Goal: Information Seeking & Learning: Learn about a topic

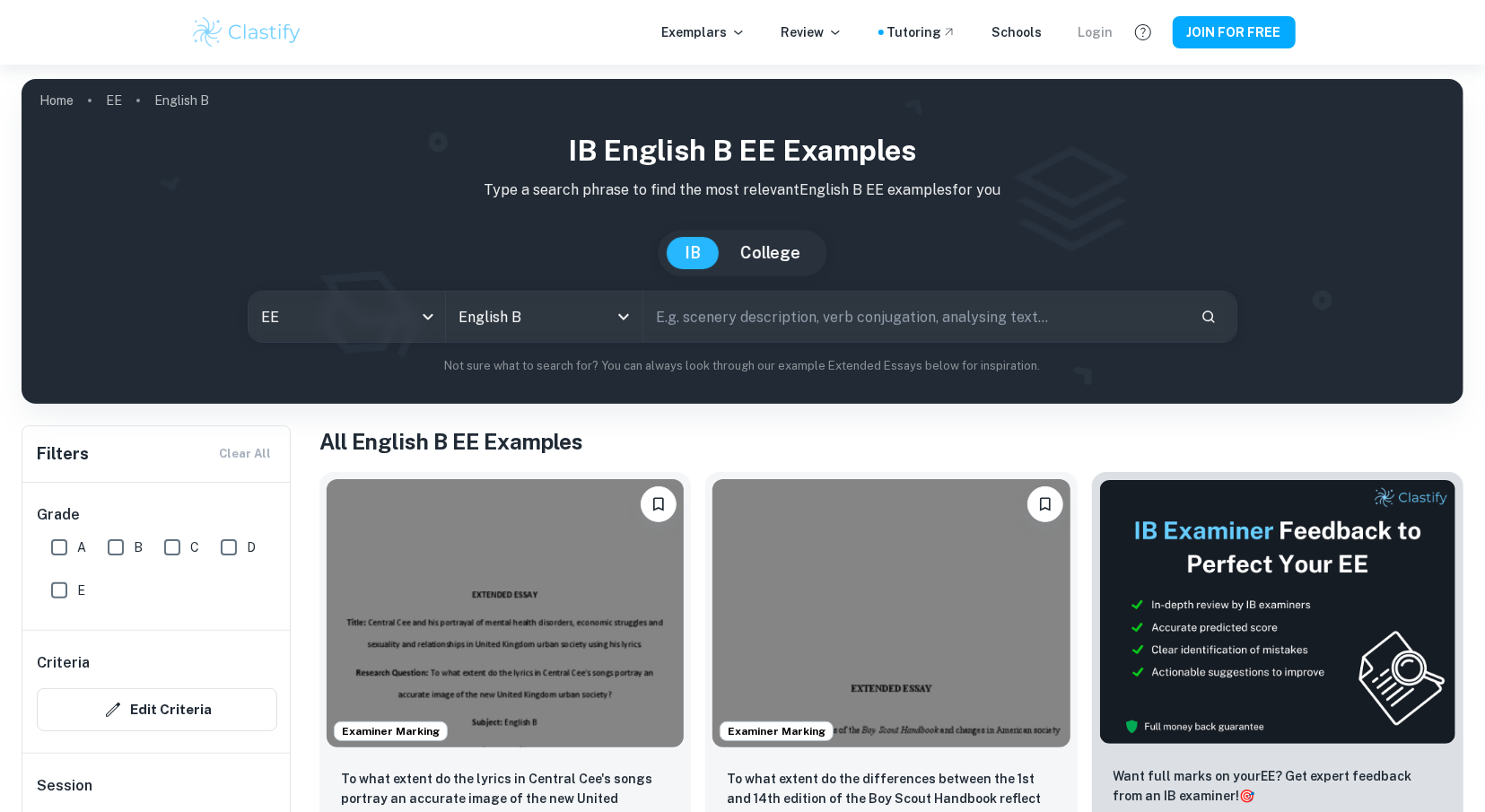
click at [1102, 37] on div "Login" at bounding box center [1096, 32] width 35 height 19
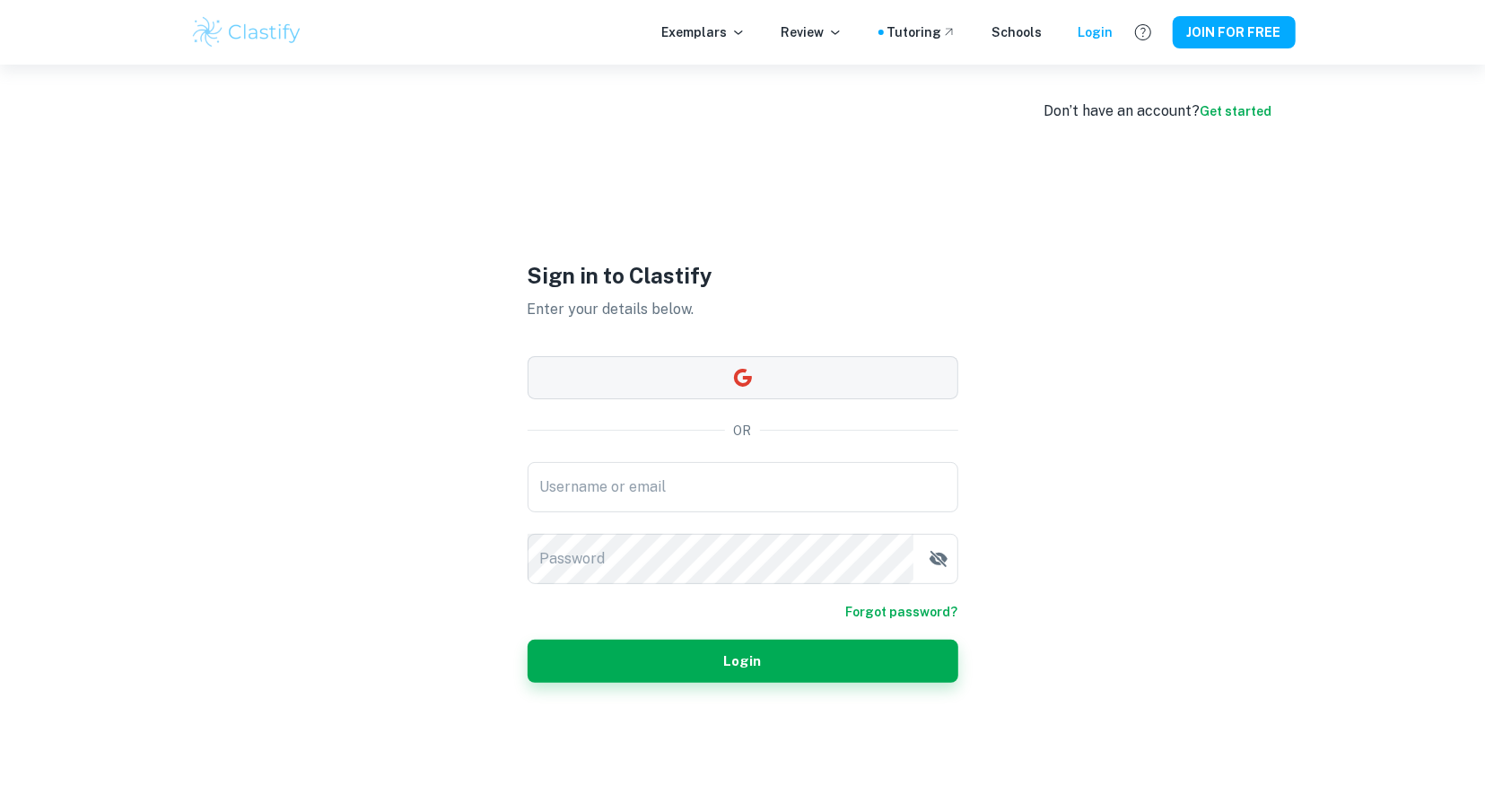
click at [739, 374] on icon "button" at bounding box center [742, 376] width 18 height 18
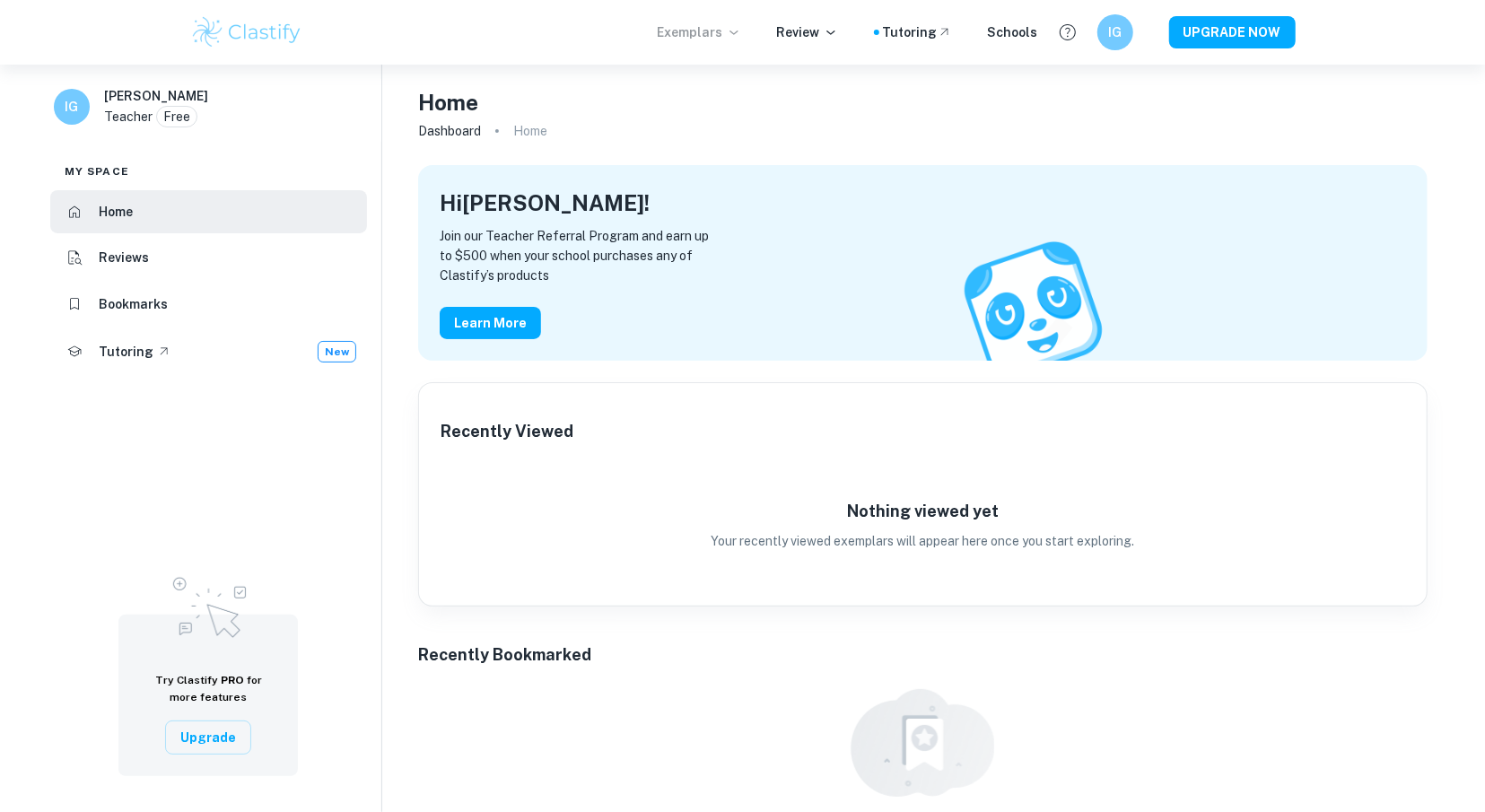
click at [731, 32] on p "Exemplars" at bounding box center [700, 32] width 84 height 19
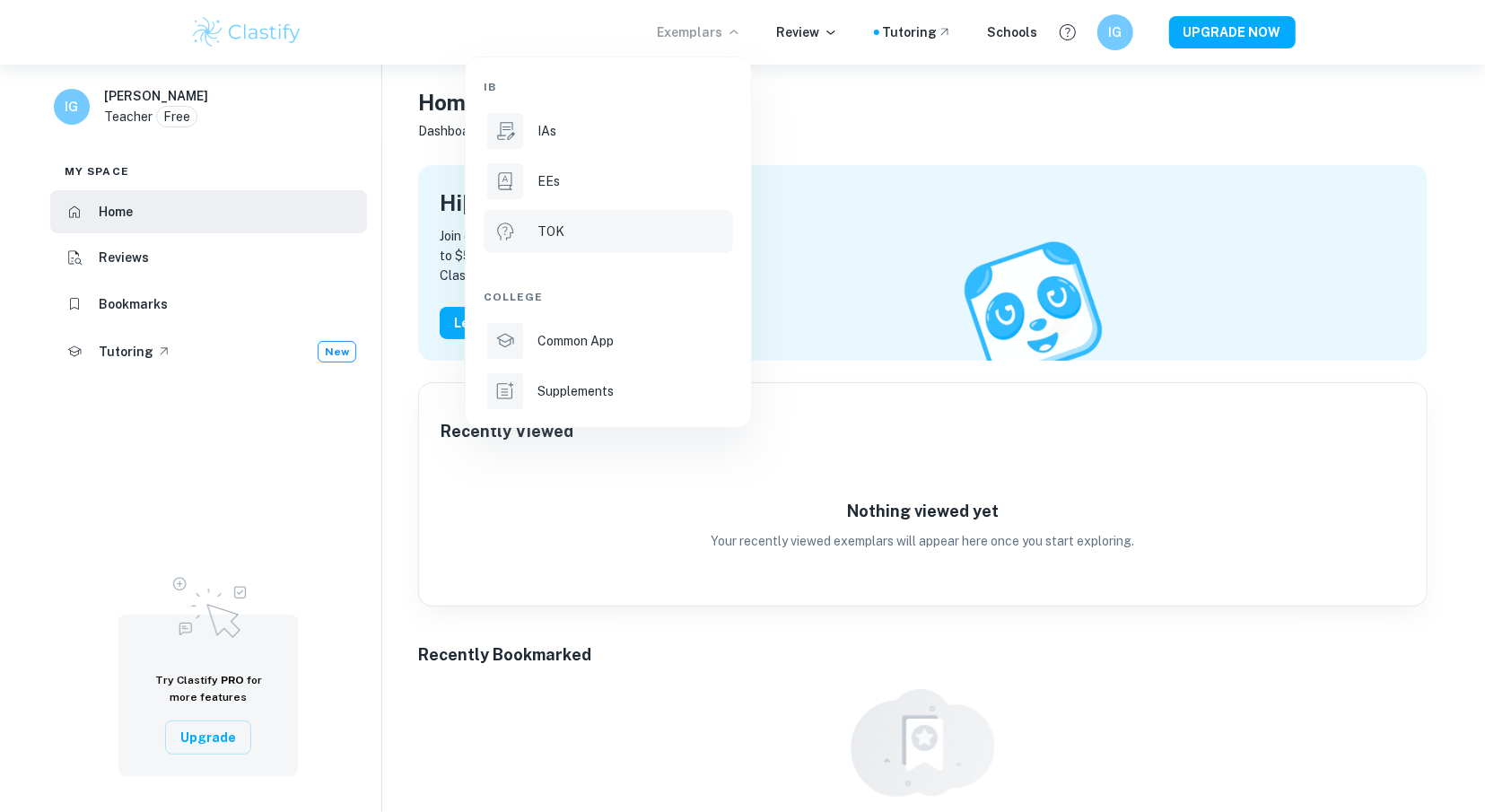
click at [537, 232] on p "TOK" at bounding box center [550, 231] width 27 height 19
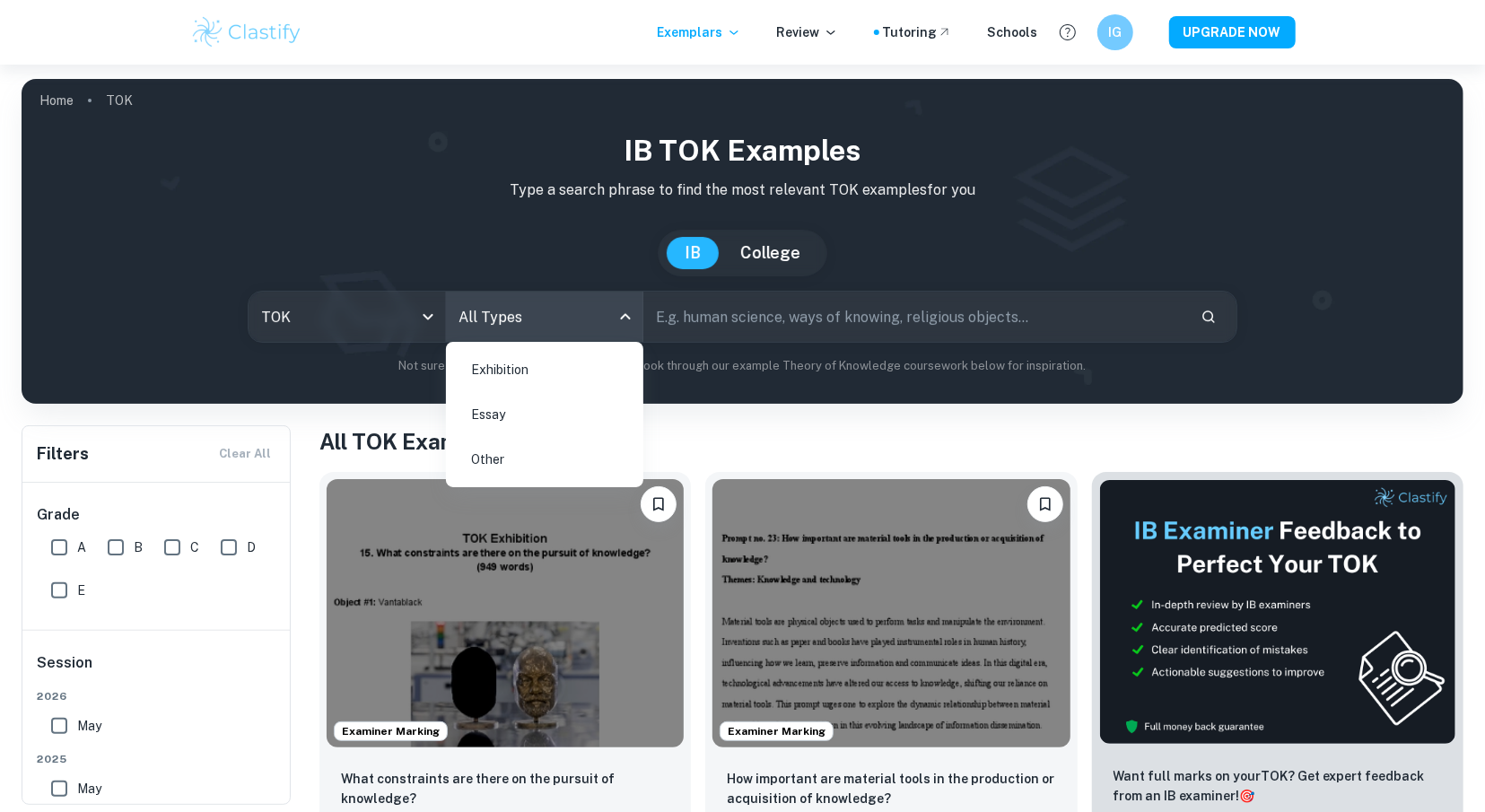
click at [628, 323] on body "We value your privacy We use cookies to enhance your browsing experience, serve…" at bounding box center [742, 470] width 1485 height 812
click at [522, 416] on li "Essay" at bounding box center [544, 415] width 183 height 41
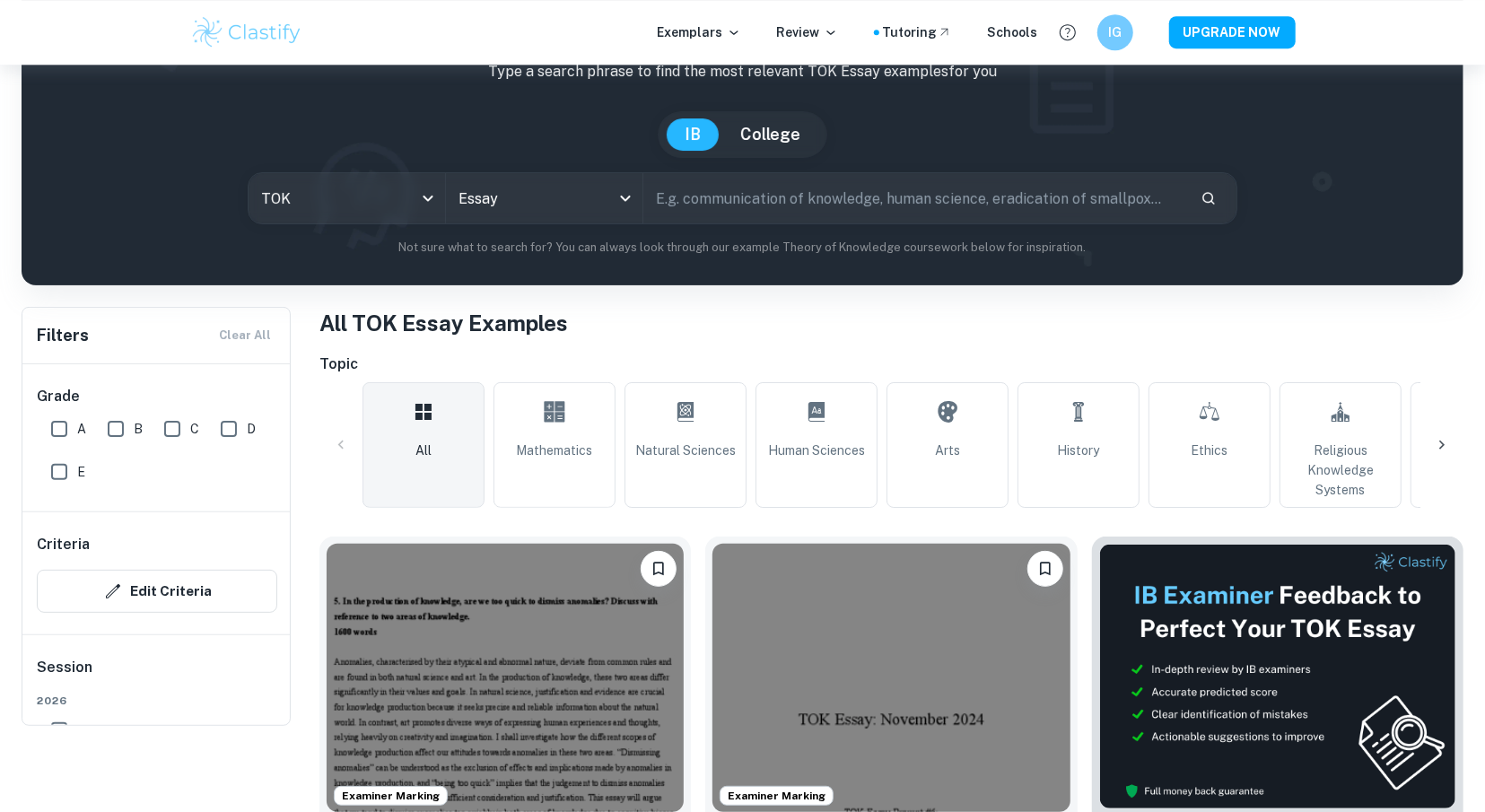
scroll to position [187, 0]
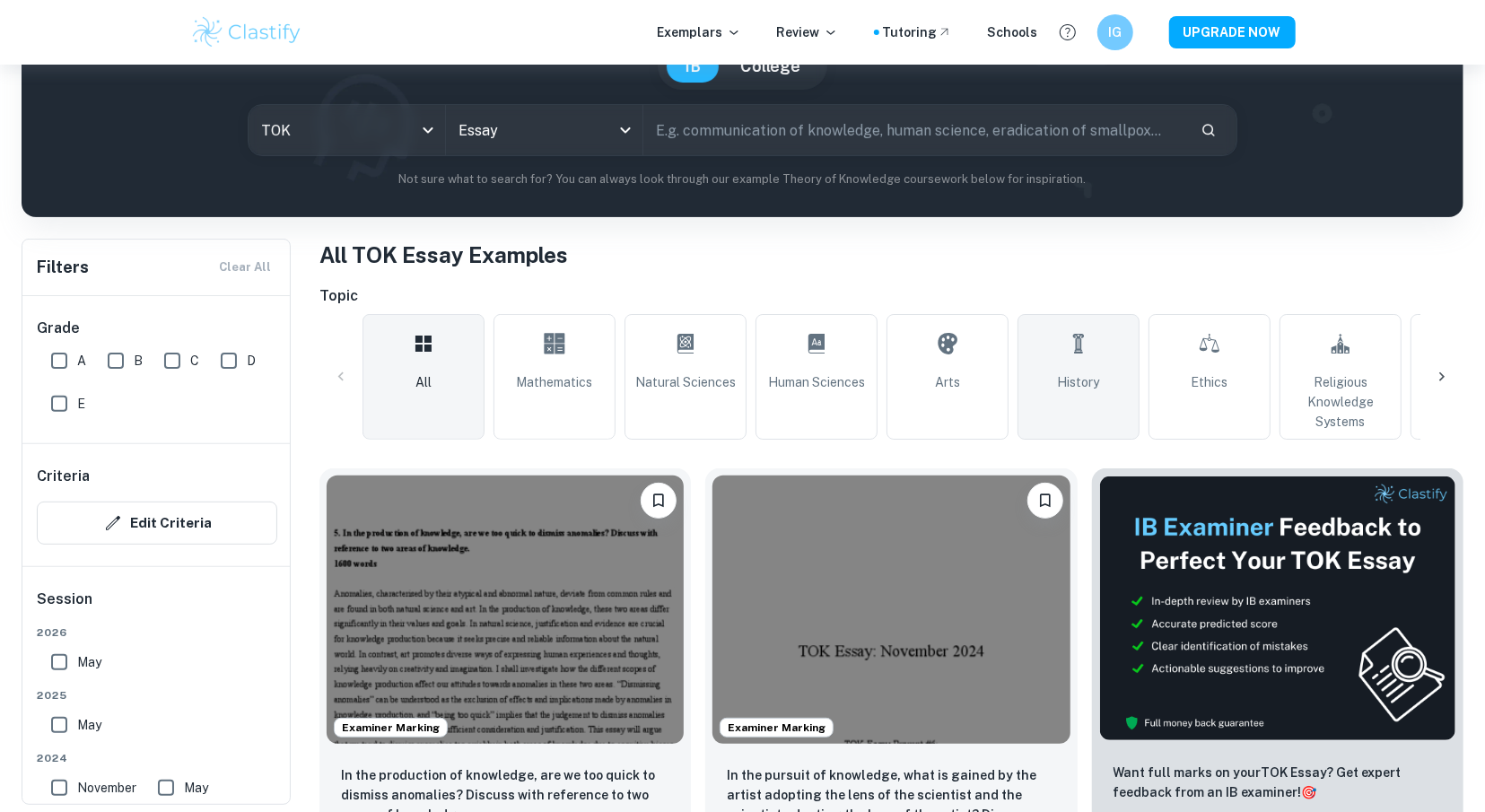
click at [1108, 380] on link "History" at bounding box center [1079, 376] width 123 height 125
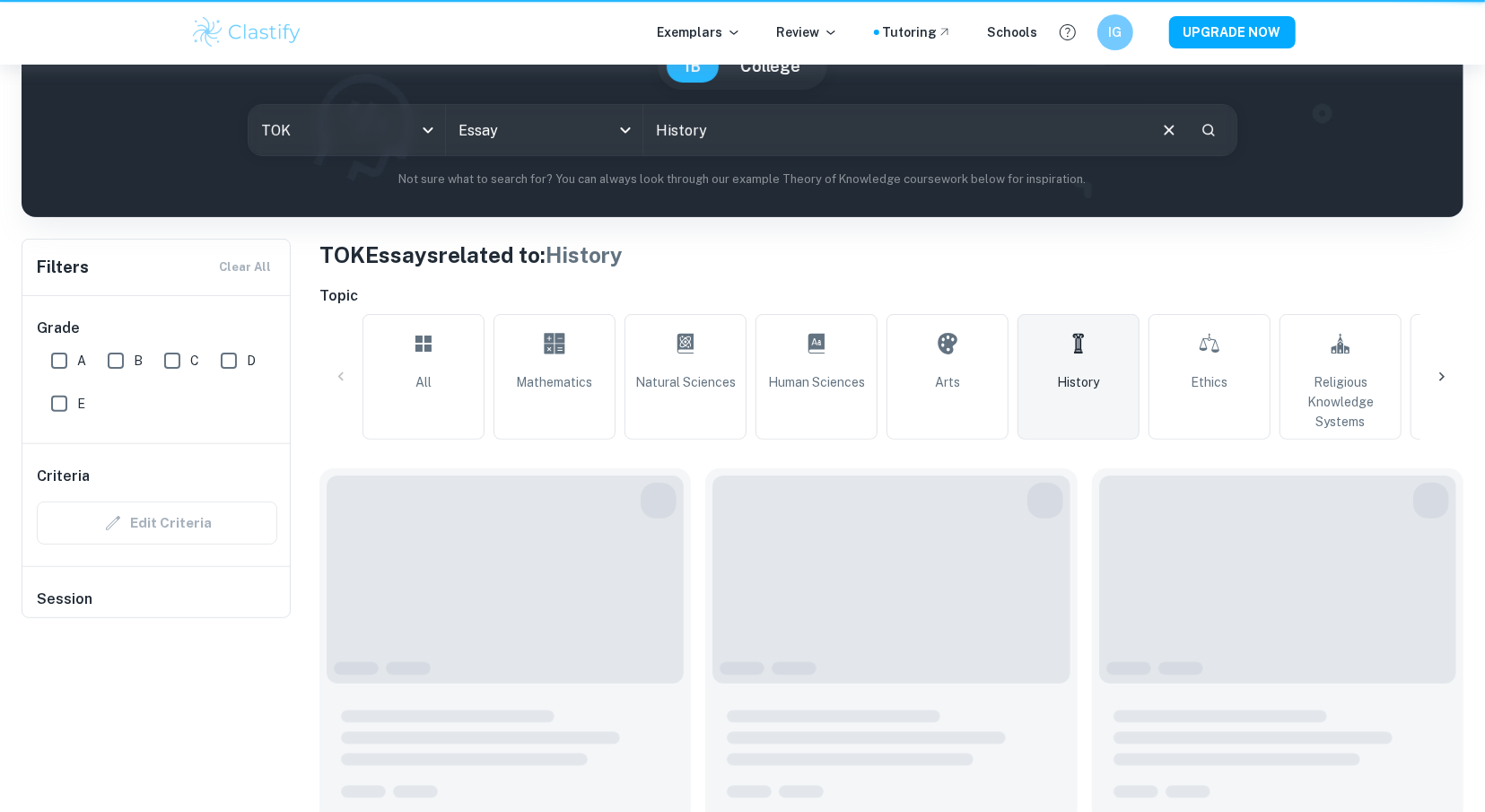
type input "History"
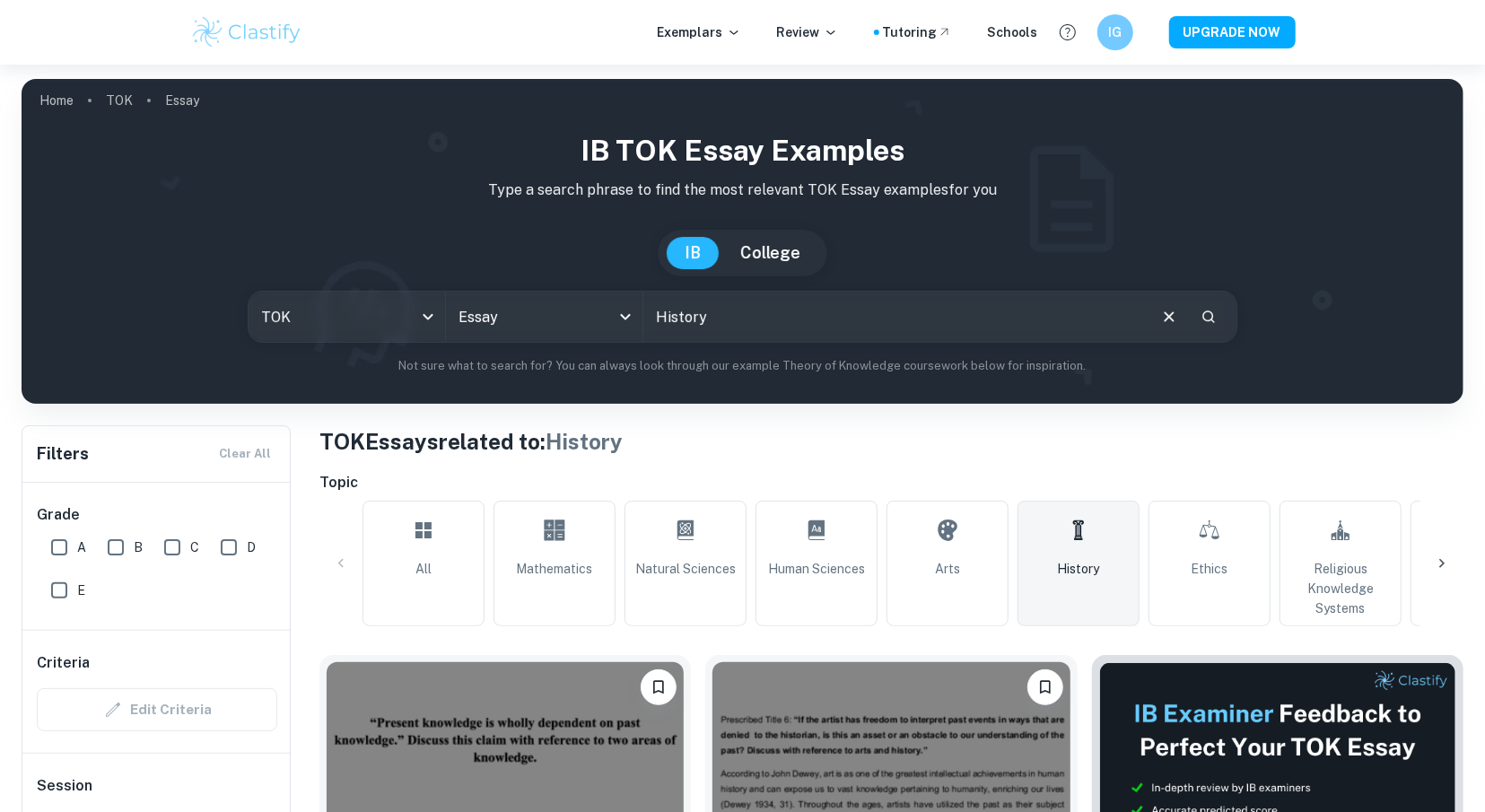
scroll to position [560, 0]
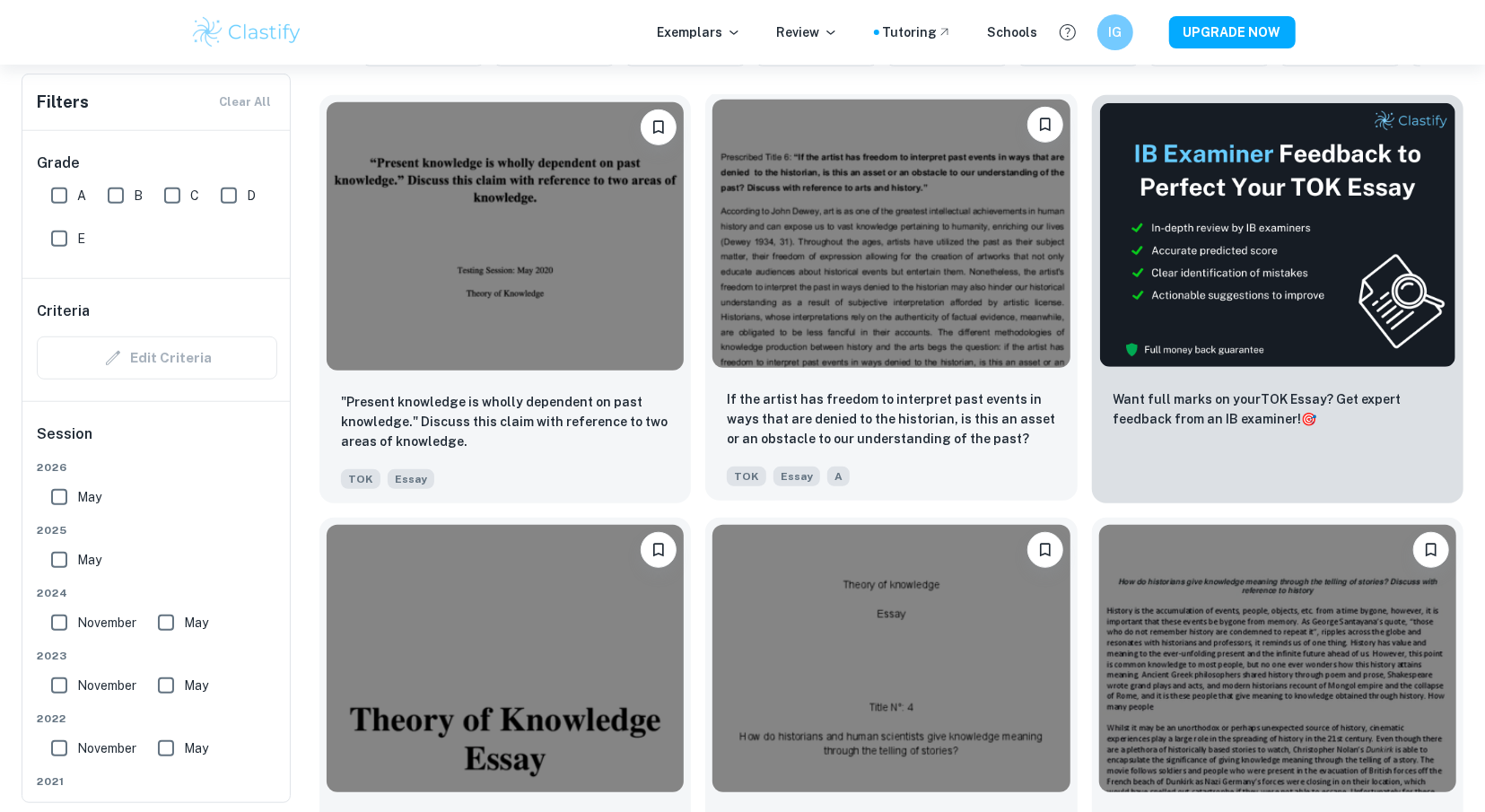
click at [872, 306] on img at bounding box center [891, 233] width 357 height 268
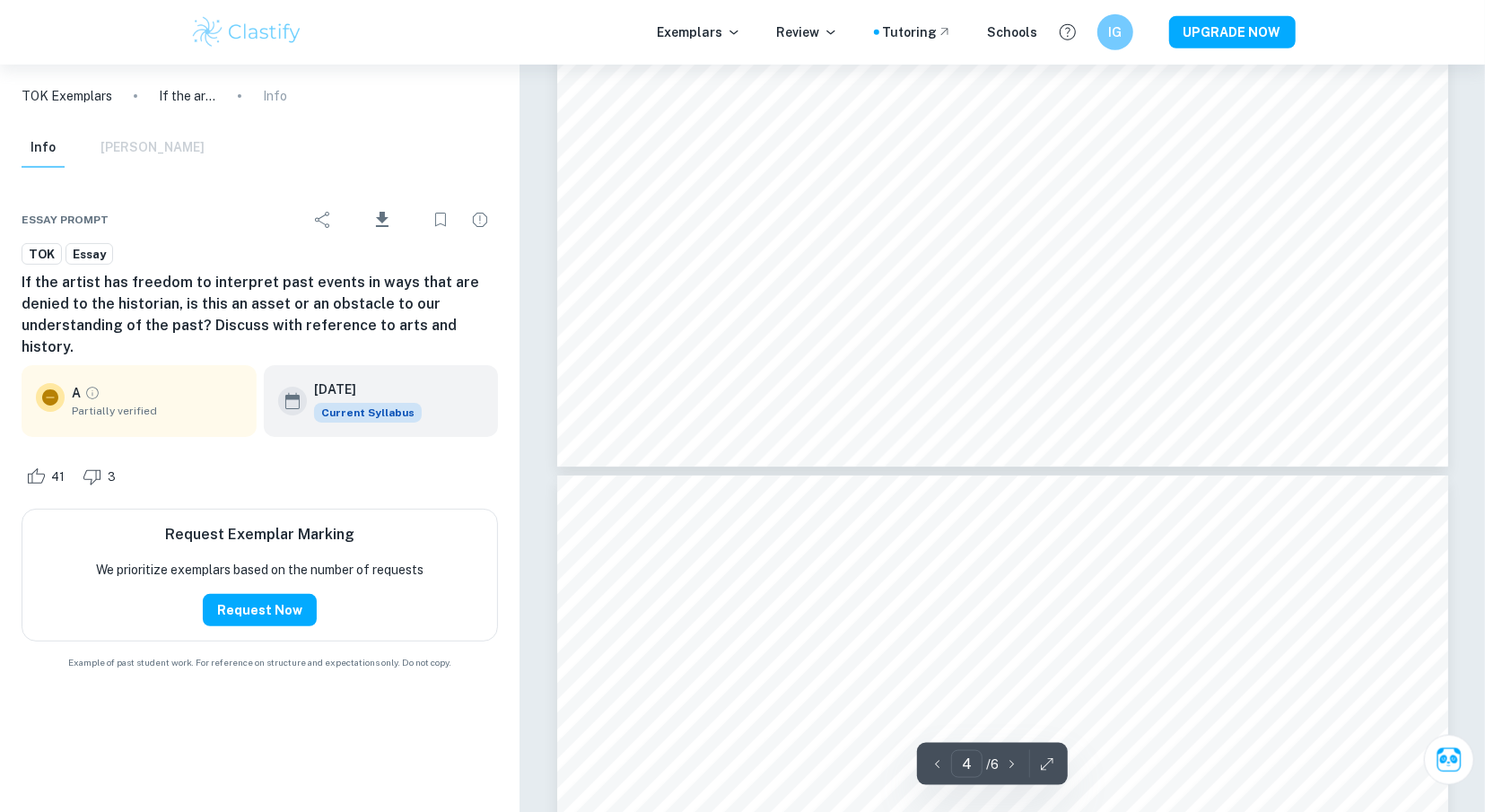
scroll to position [5079, 0]
type input "1"
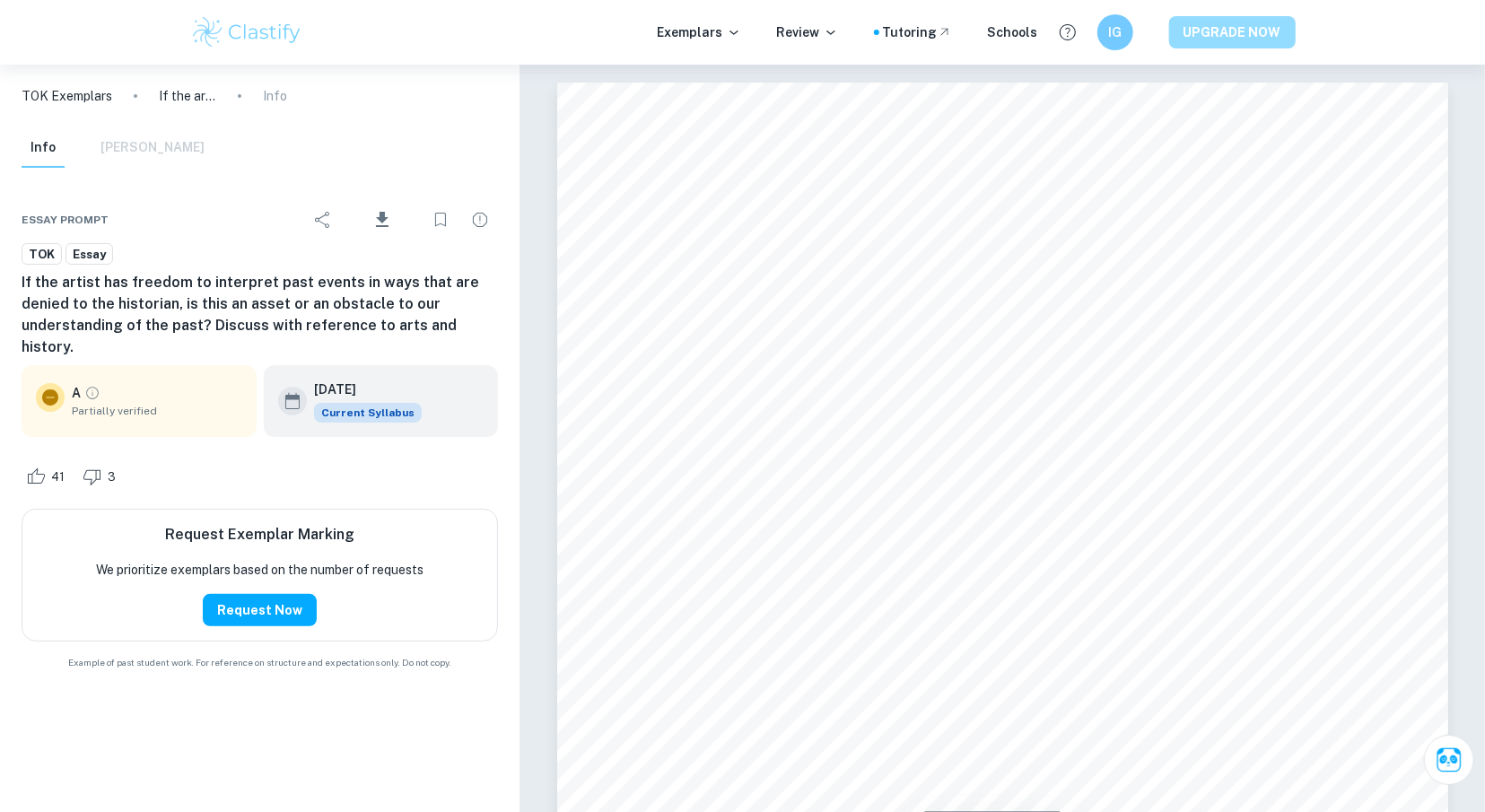
click at [1195, 35] on button "UPGRADE NOW" at bounding box center [1233, 32] width 126 height 32
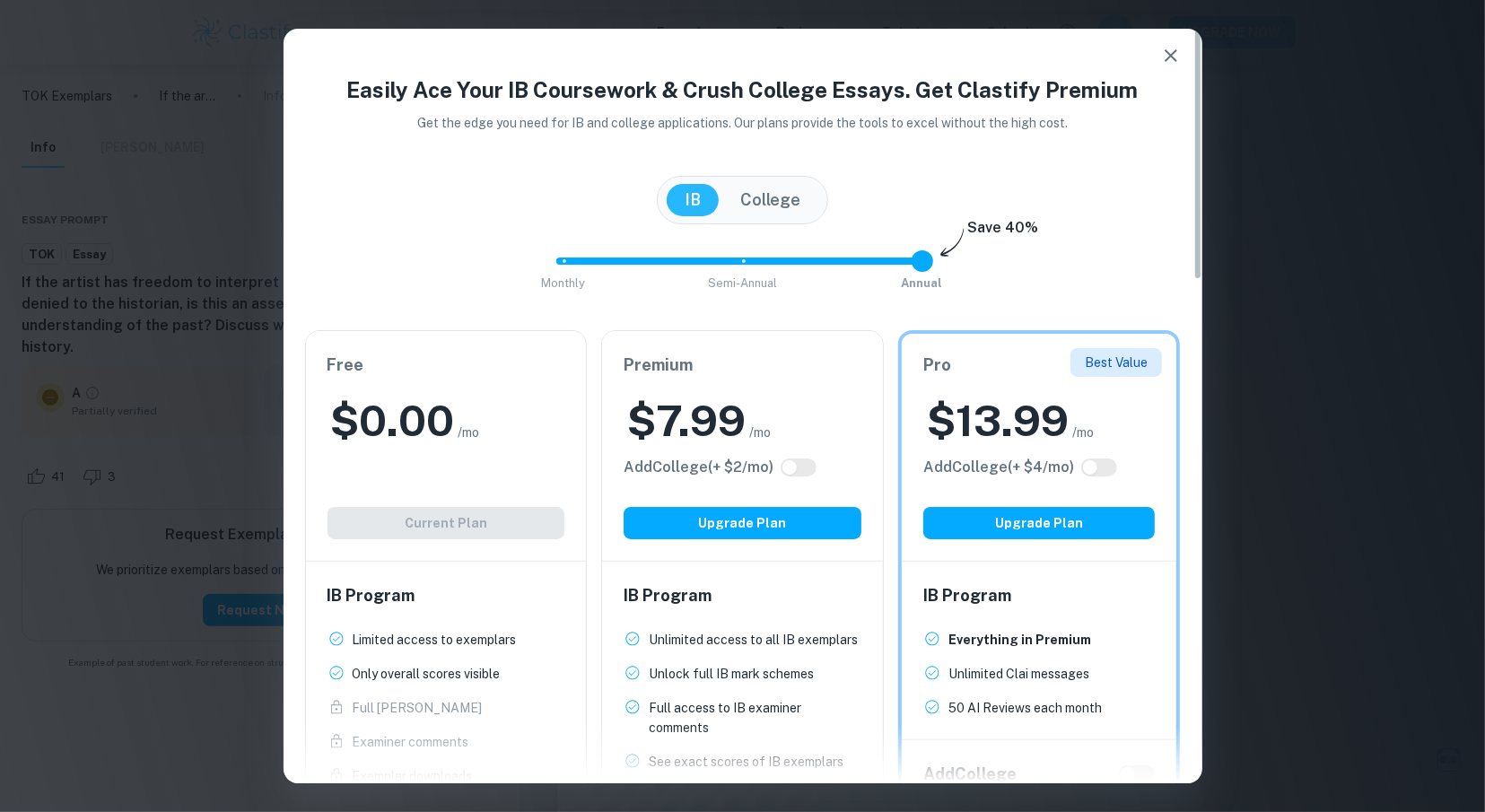
click at [1177, 58] on icon "button" at bounding box center [1170, 55] width 21 height 21
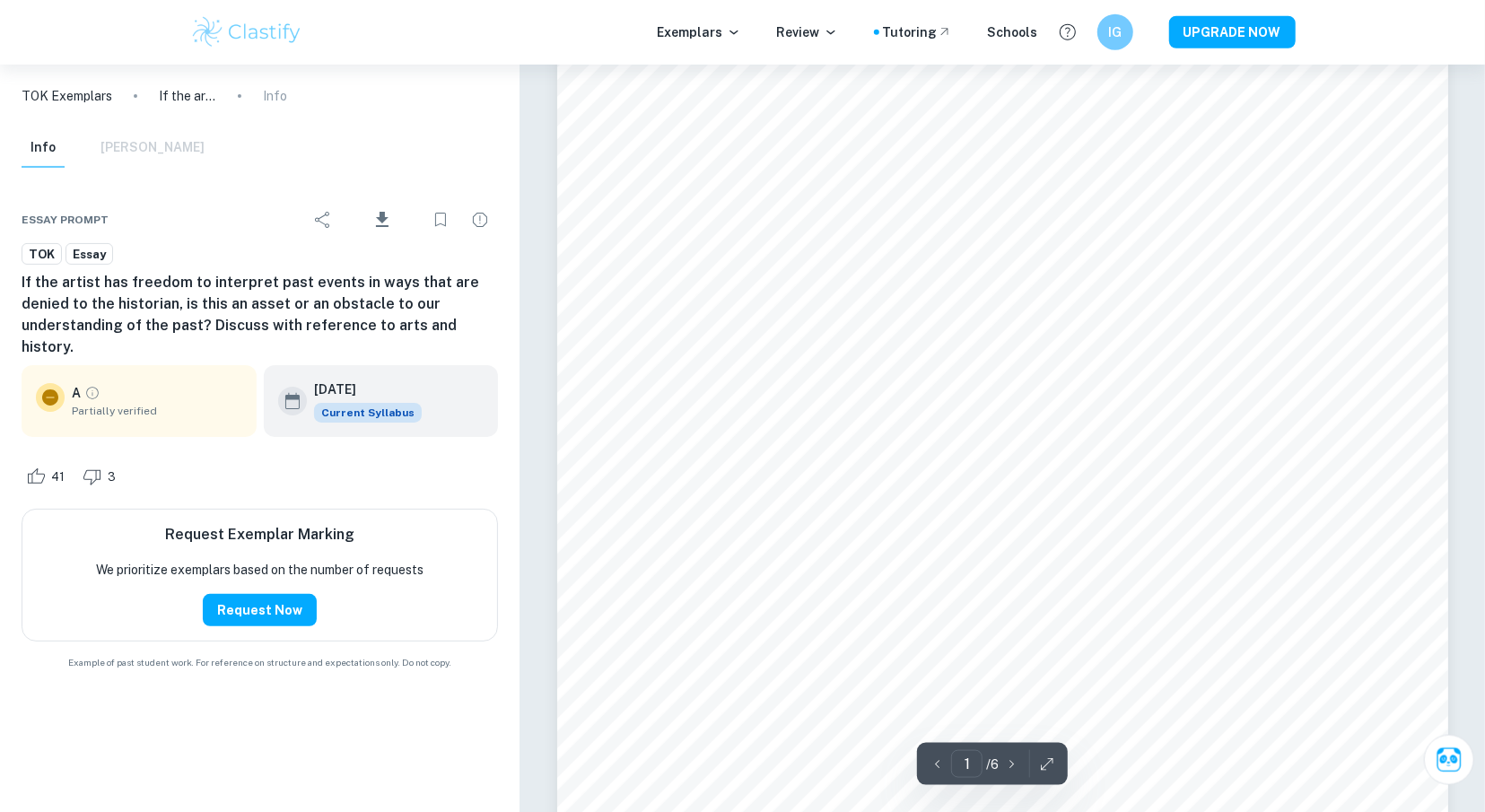
scroll to position [94, 0]
click at [1113, 38] on h6 "IG" at bounding box center [1114, 32] width 21 height 20
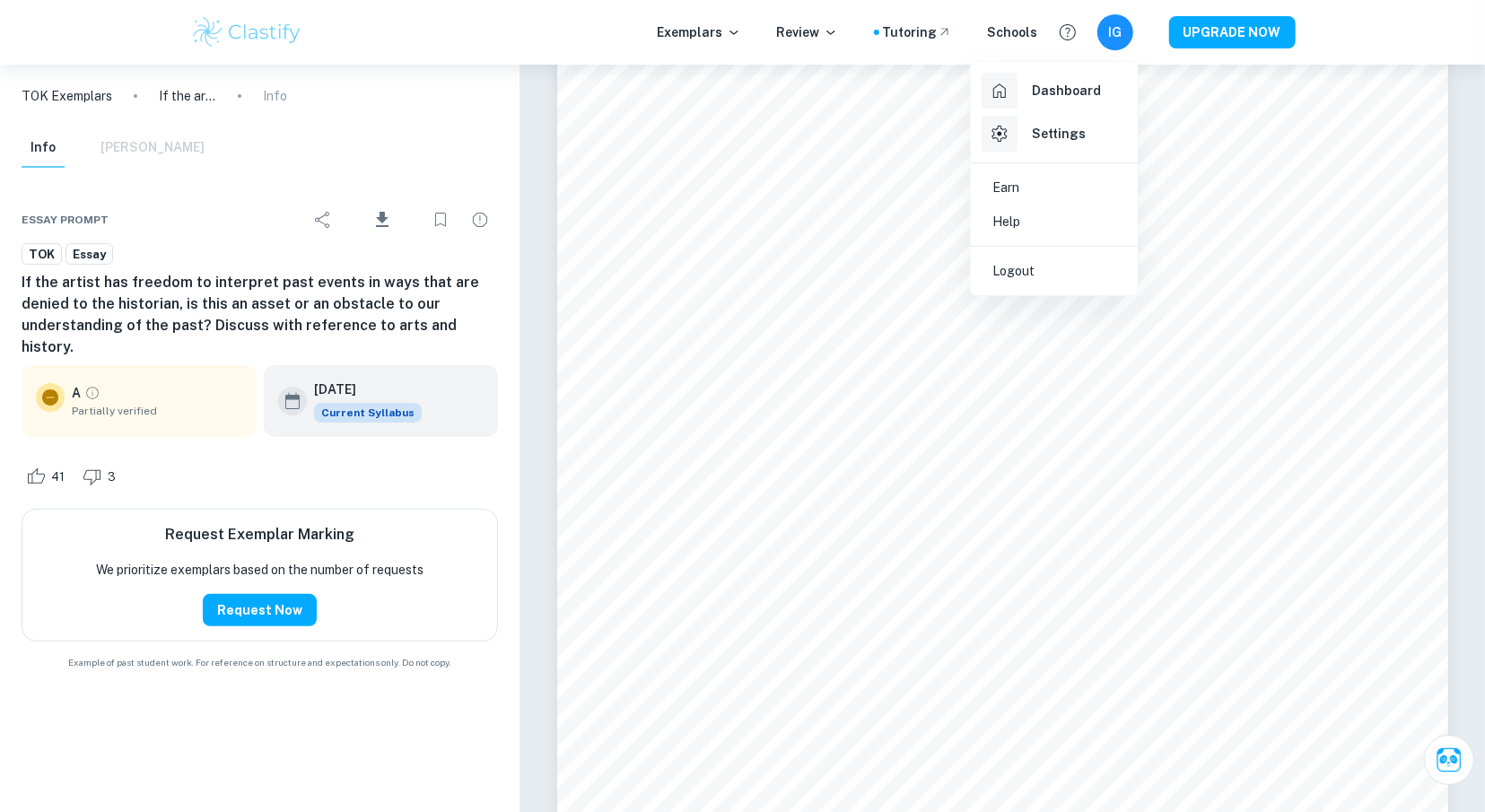
click at [1010, 277] on p "Logout" at bounding box center [1014, 270] width 42 height 19
